Goal: Information Seeking & Learning: Check status

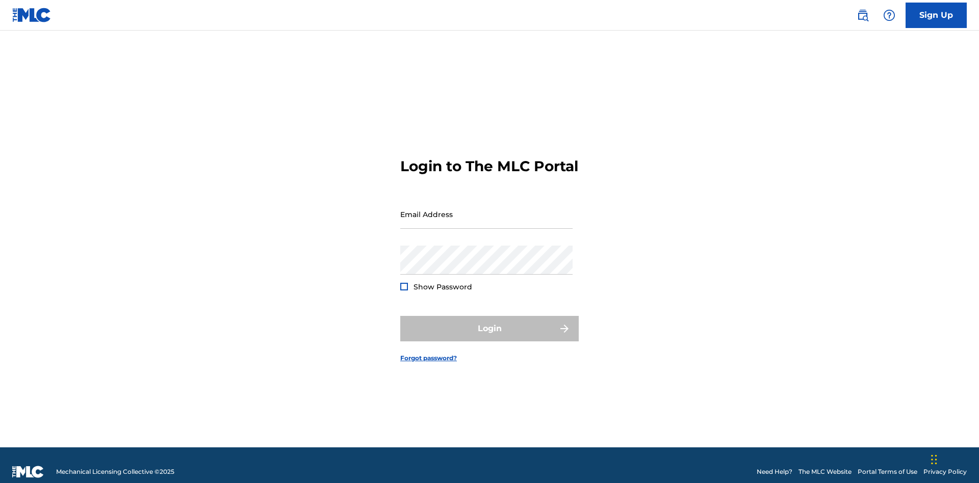
scroll to position [13, 0]
click at [487, 210] on input "Email Address" at bounding box center [486, 214] width 172 height 29
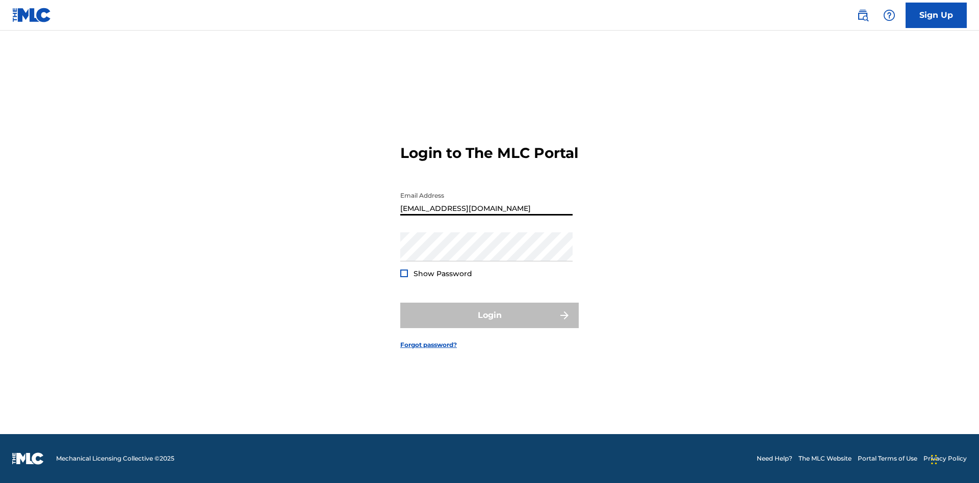
type input "[EMAIL_ADDRESS][DOMAIN_NAME]"
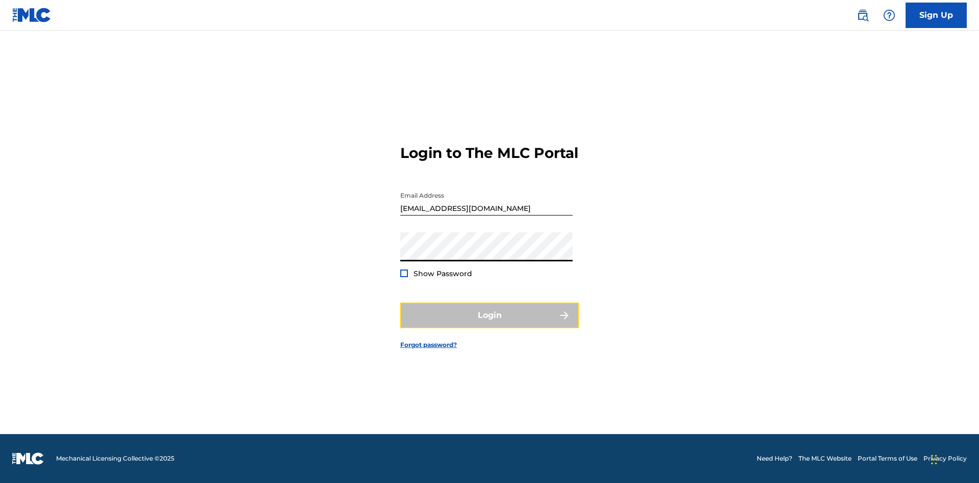
click at [490, 324] on button "Login" at bounding box center [489, 316] width 179 height 26
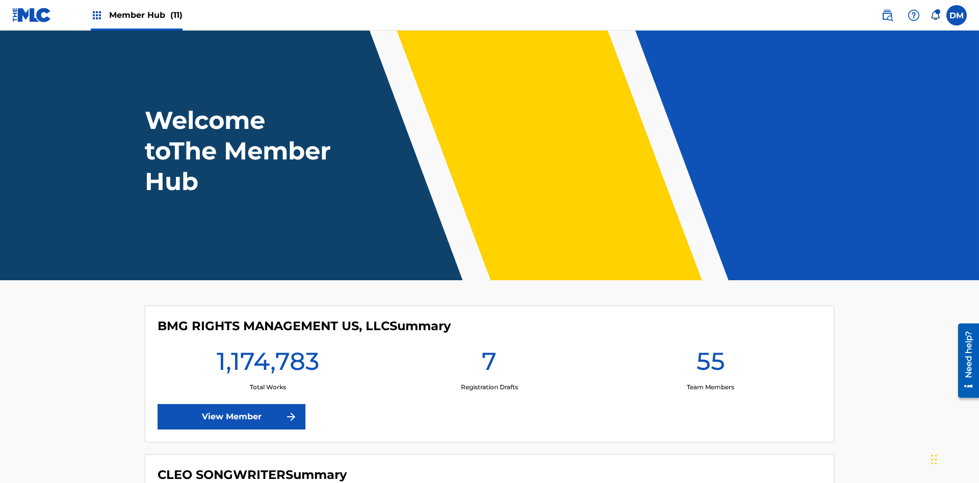
click at [145, 15] on span "Member Hub (11)" at bounding box center [145, 15] width 73 height 12
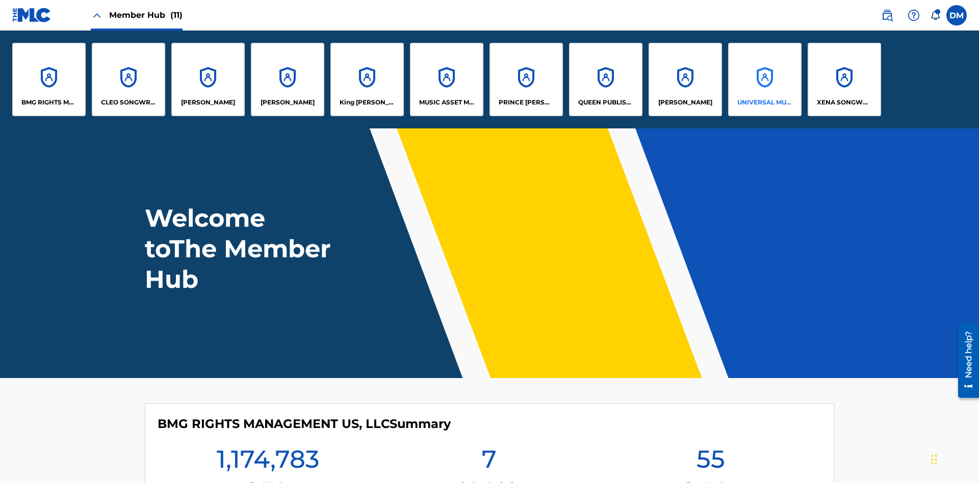
click at [765, 103] on p "UNIVERSAL MUSIC PUB GROUP" at bounding box center [765, 102] width 56 height 9
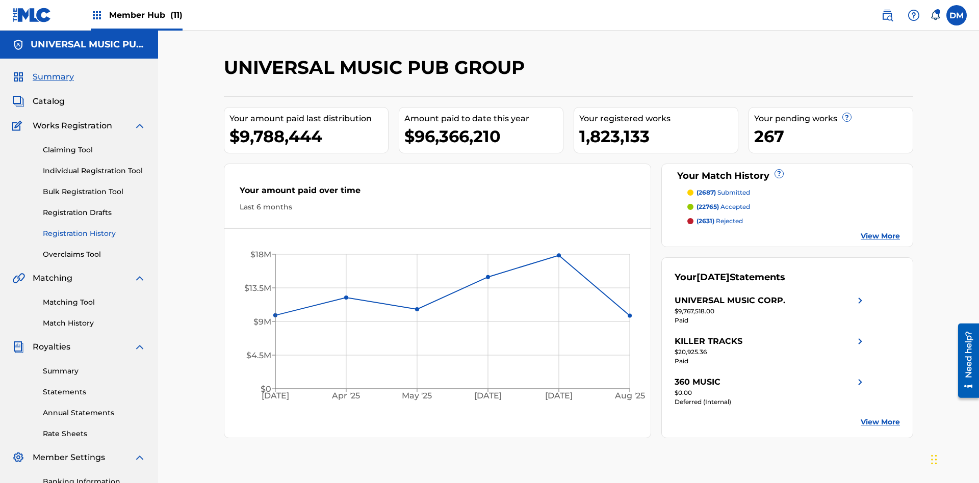
click at [94, 228] on link "Registration History" at bounding box center [94, 233] width 103 height 11
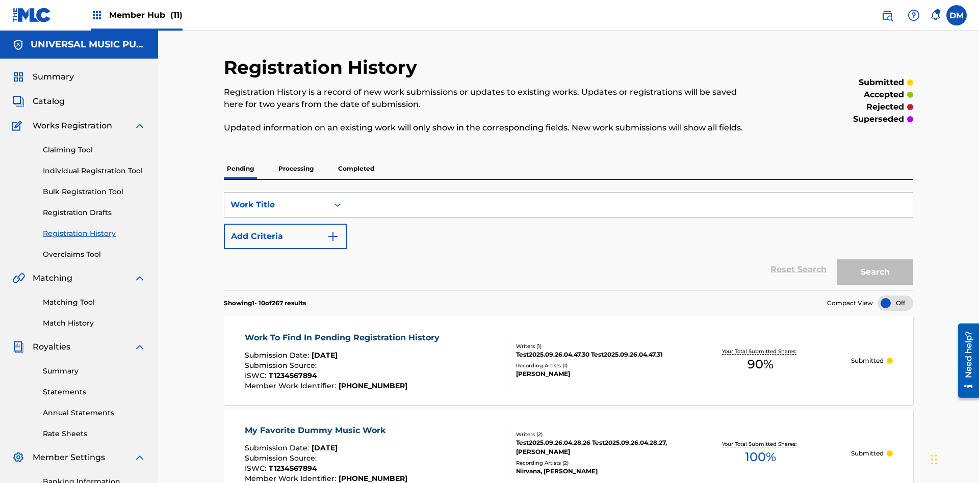
click at [896, 296] on div at bounding box center [896, 303] width 36 height 15
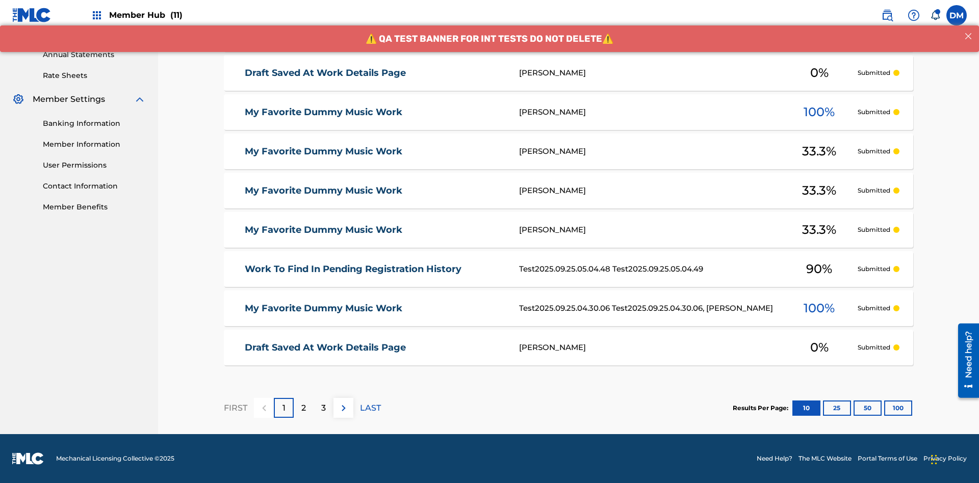
scroll to position [235, 0]
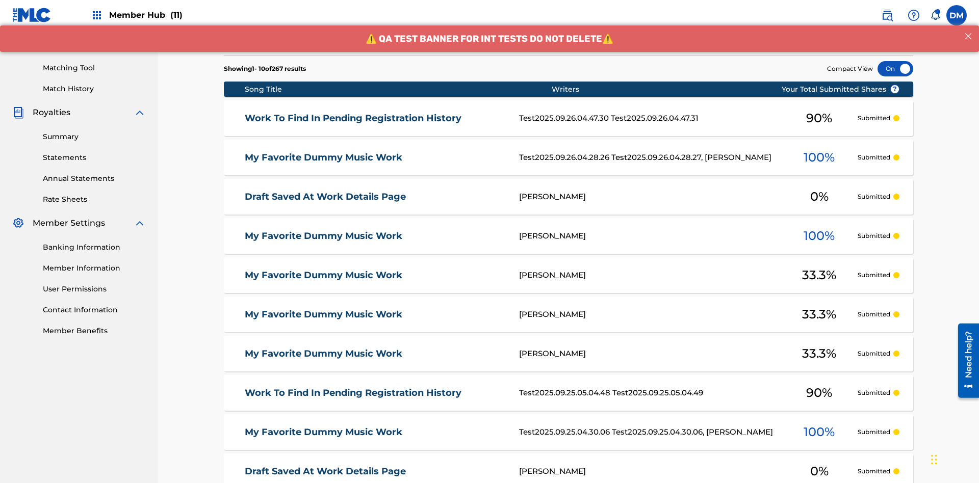
click at [896, 69] on div at bounding box center [896, 68] width 36 height 15
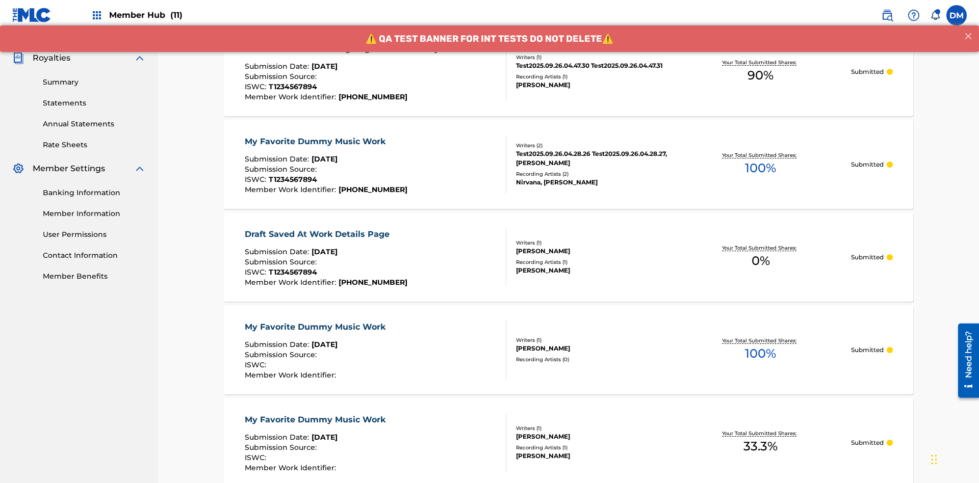
scroll to position [294, 0]
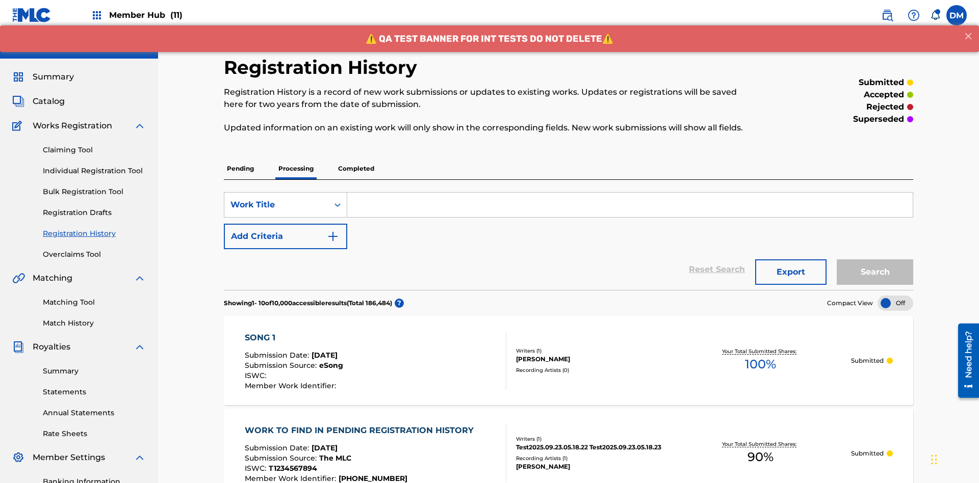
click at [896, 296] on div at bounding box center [896, 303] width 36 height 15
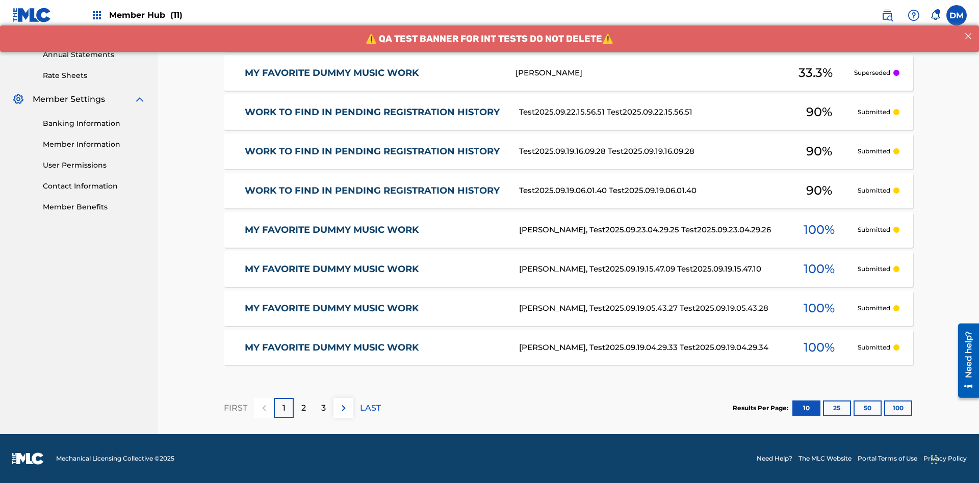
scroll to position [359, 0]
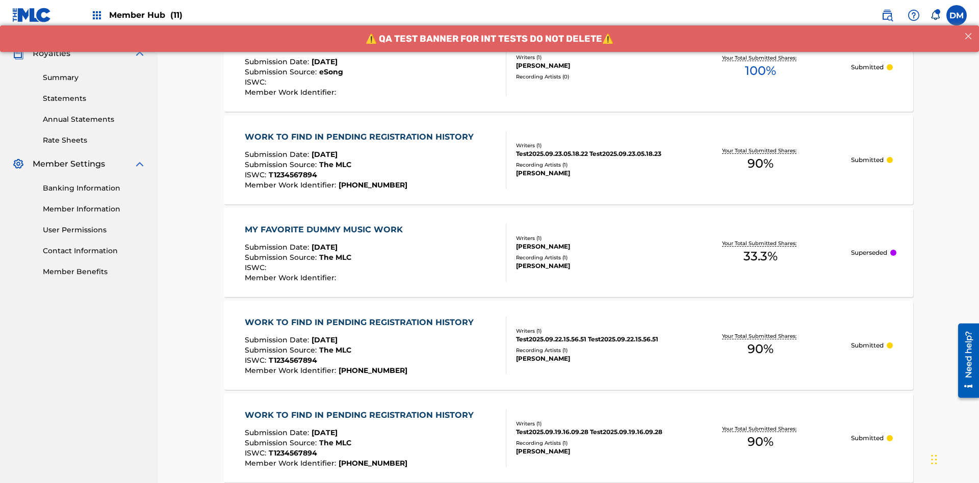
scroll to position [294, 0]
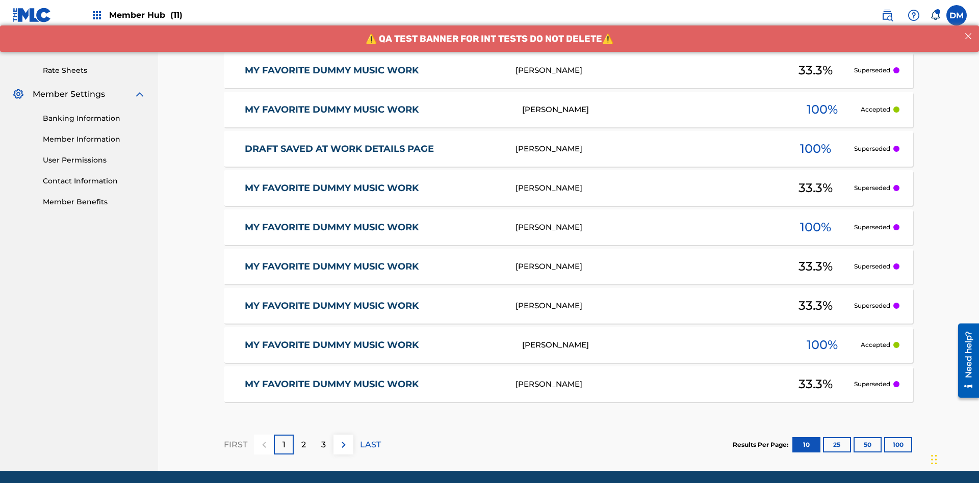
scroll to position [400, 0]
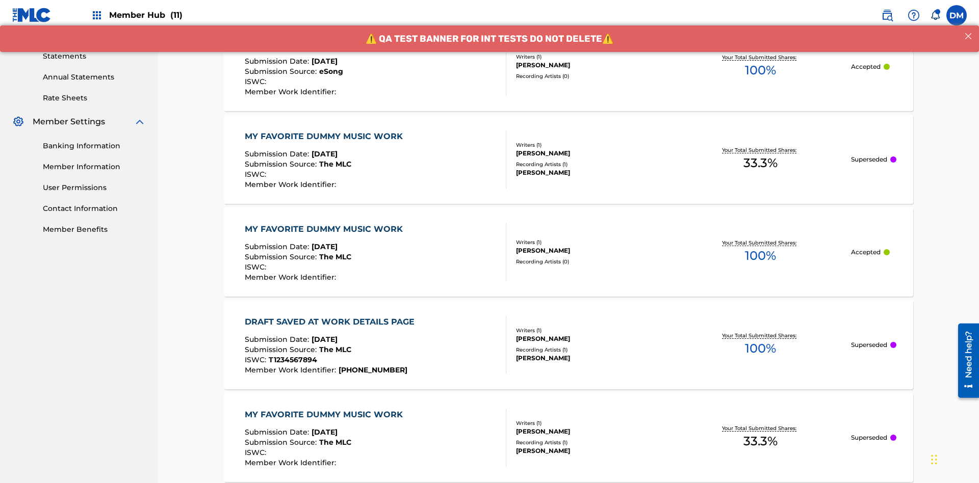
scroll to position [338, 0]
